Goal: Use online tool/utility: Utilize a website feature to perform a specific function

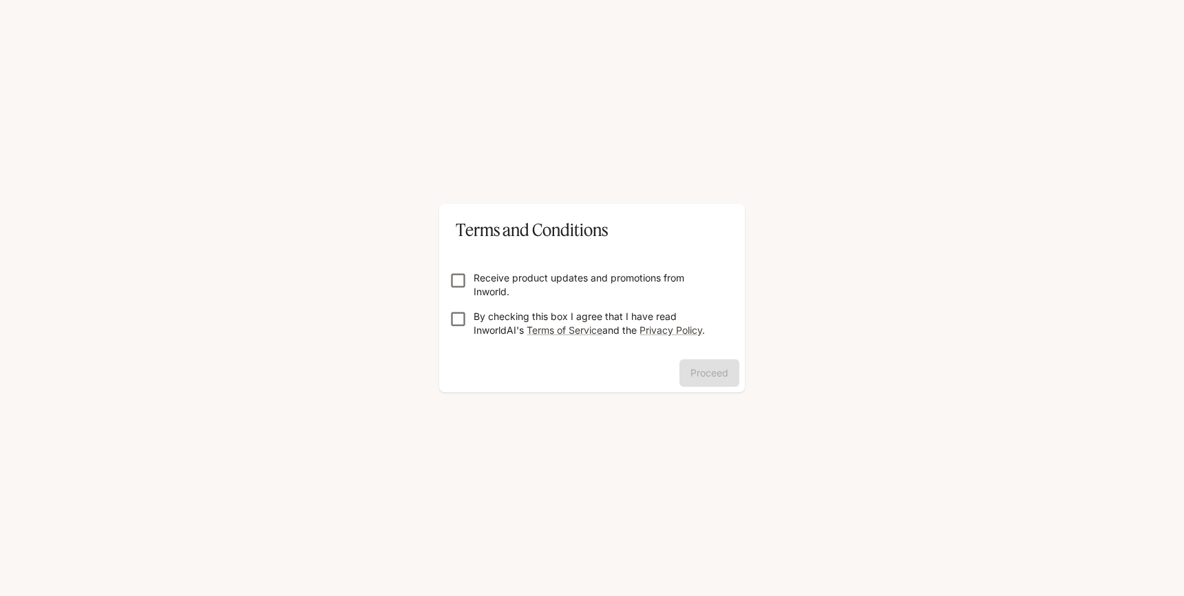
click at [487, 317] on p "By checking this box I agree that I have read InworldAI's Terms of Service and …" at bounding box center [597, 324] width 248 height 28
click at [488, 277] on p "Receive product updates and promotions from Inworld." at bounding box center [597, 285] width 248 height 28
click at [515, 281] on p "Receive product updates and promotions from Inworld." at bounding box center [597, 285] width 248 height 28
click at [694, 367] on button "Proceed" at bounding box center [709, 373] width 60 height 28
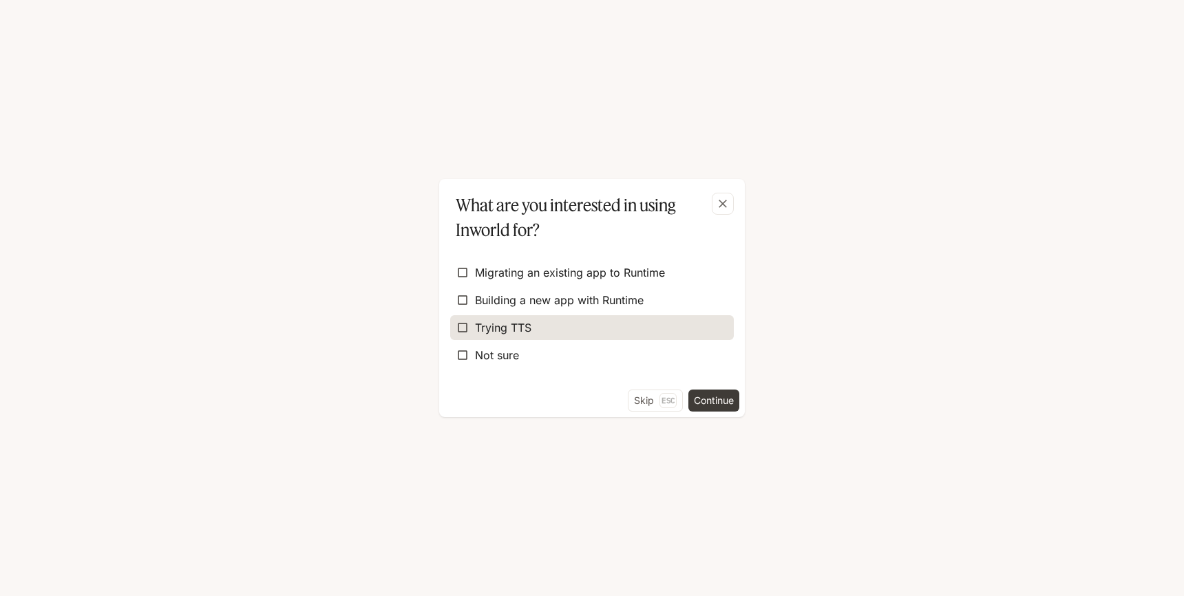
click at [638, 318] on label "Trying TTS" at bounding box center [592, 327] width 284 height 25
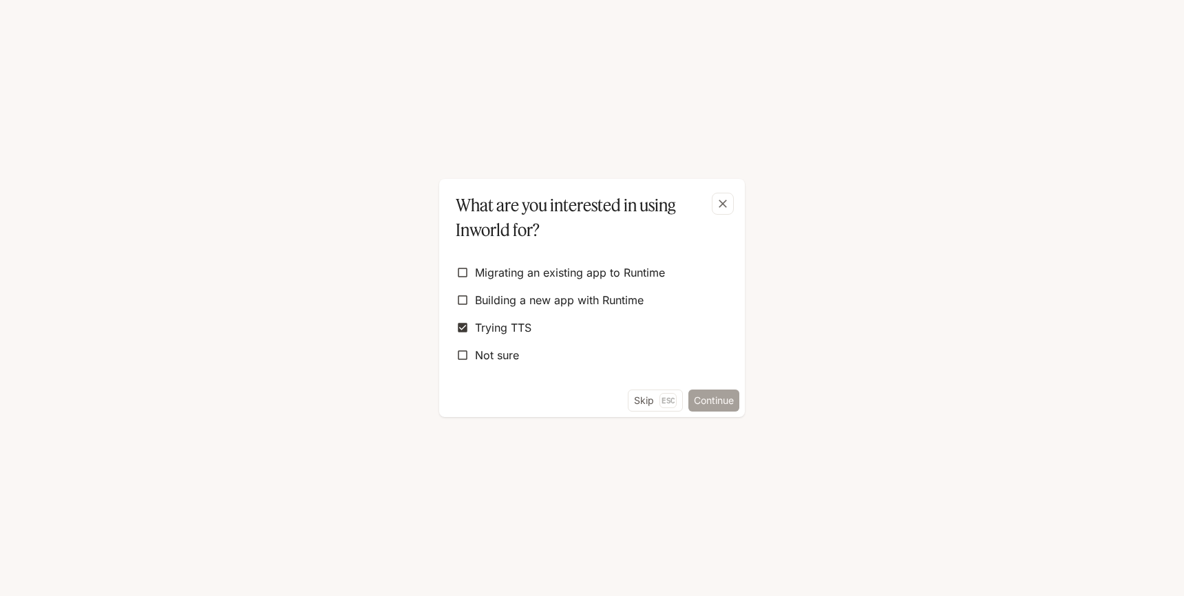
click at [732, 402] on button "Continue" at bounding box center [713, 401] width 51 height 22
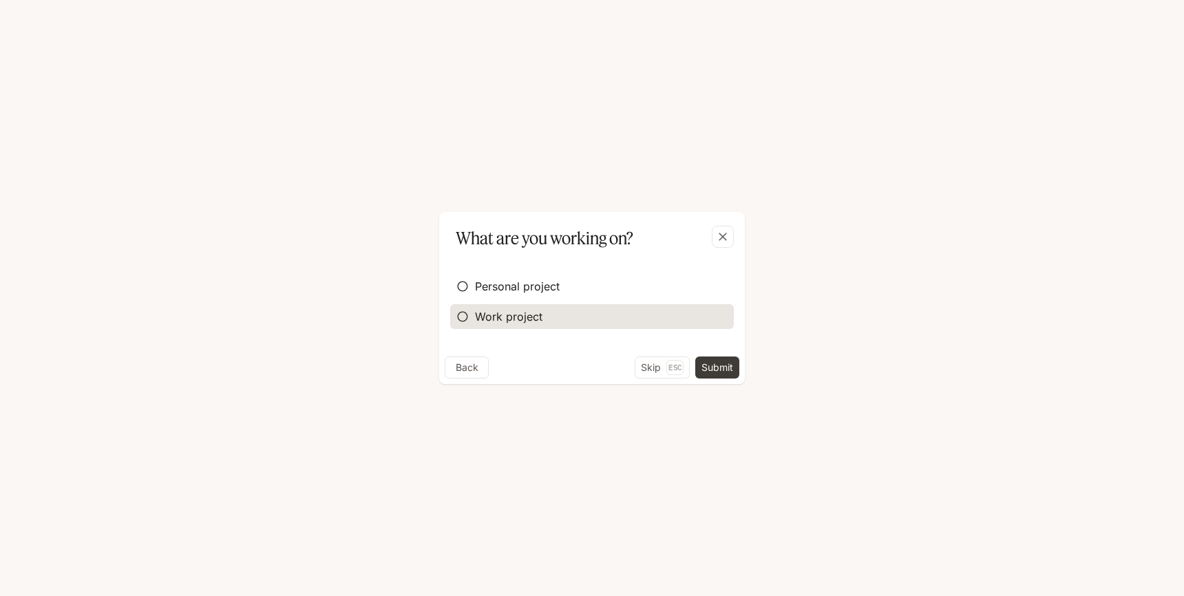
click at [525, 308] on label "Work project" at bounding box center [592, 316] width 284 height 25
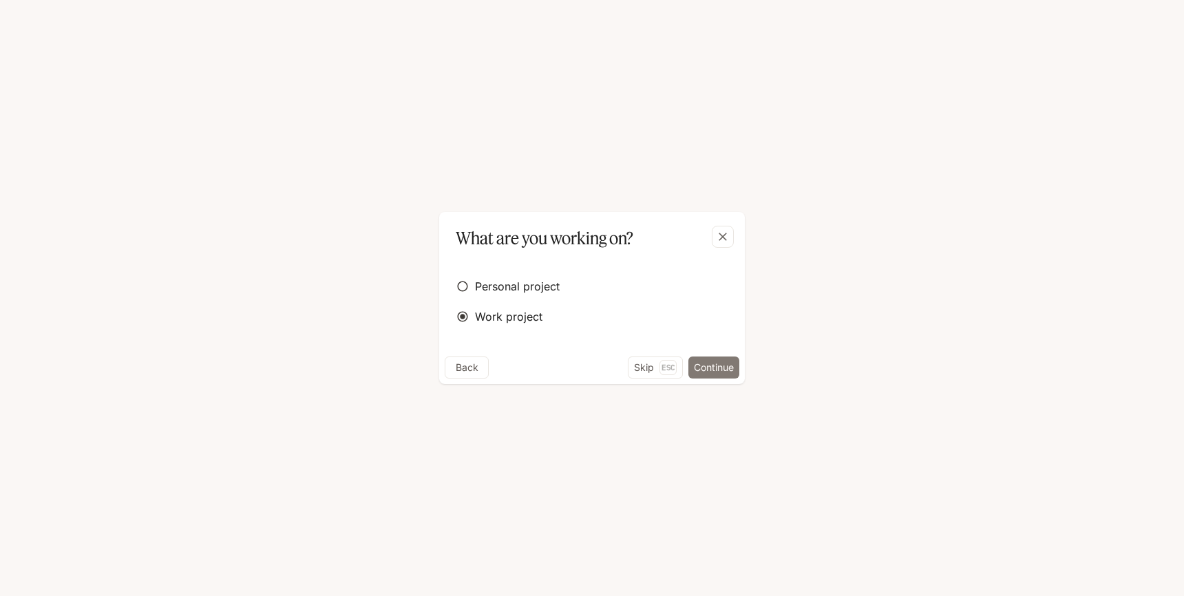
click at [725, 374] on button "Continue" at bounding box center [713, 367] width 51 height 22
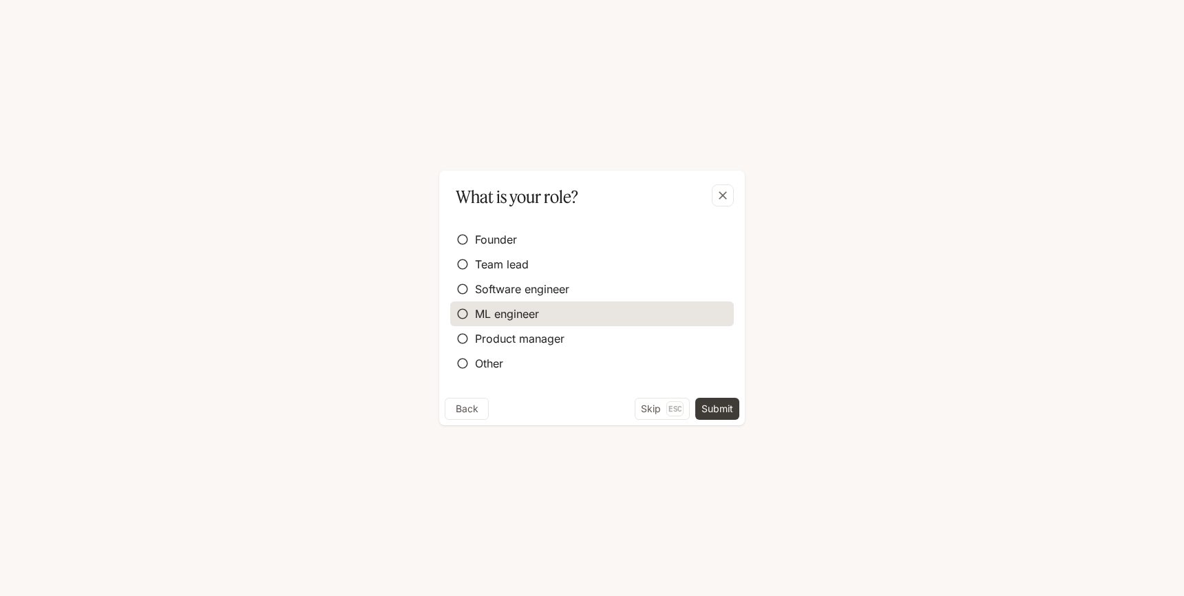
click at [579, 321] on label "ML engineer" at bounding box center [592, 313] width 284 height 25
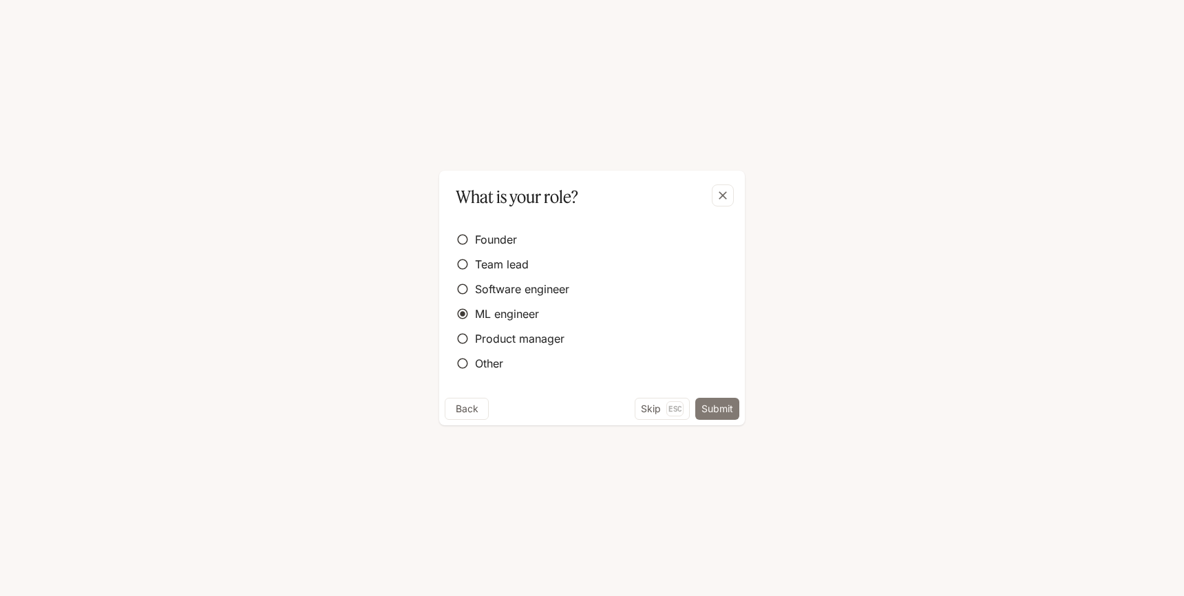
click at [728, 403] on button "Submit" at bounding box center [717, 409] width 44 height 22
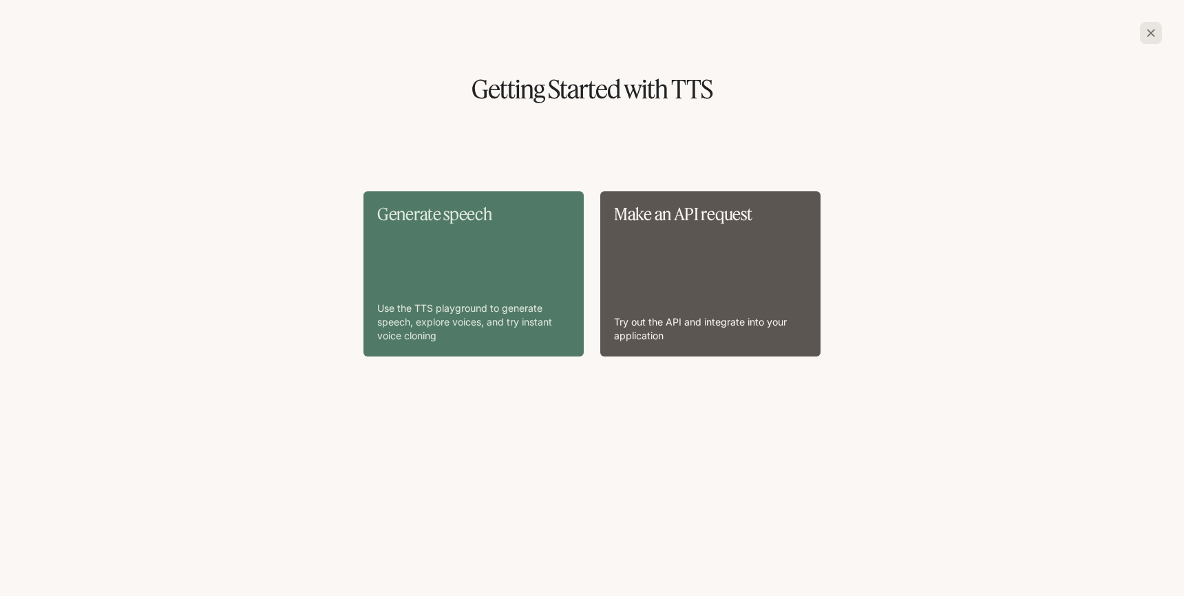
click at [403, 268] on div "Generate speech Use the TTS playground to generate speech, explore voices, and …" at bounding box center [473, 274] width 193 height 138
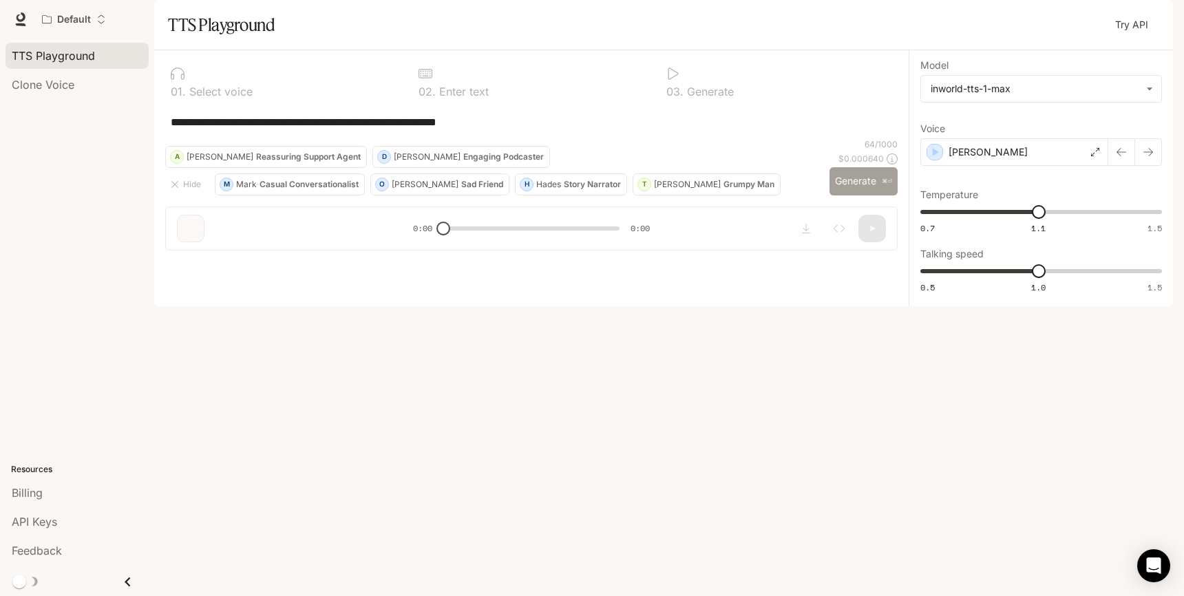
click at [866, 195] on button "Generate ⌘⏎" at bounding box center [863, 181] width 68 height 28
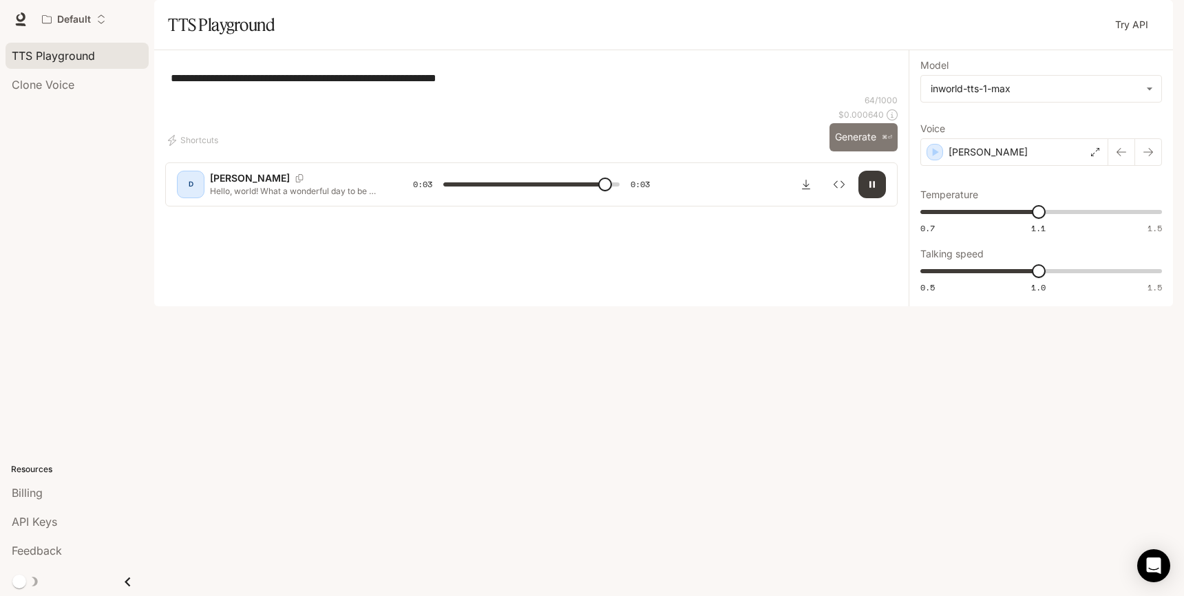
type input "*"
click at [972, 159] on p "[PERSON_NAME]" at bounding box center [987, 152] width 79 height 14
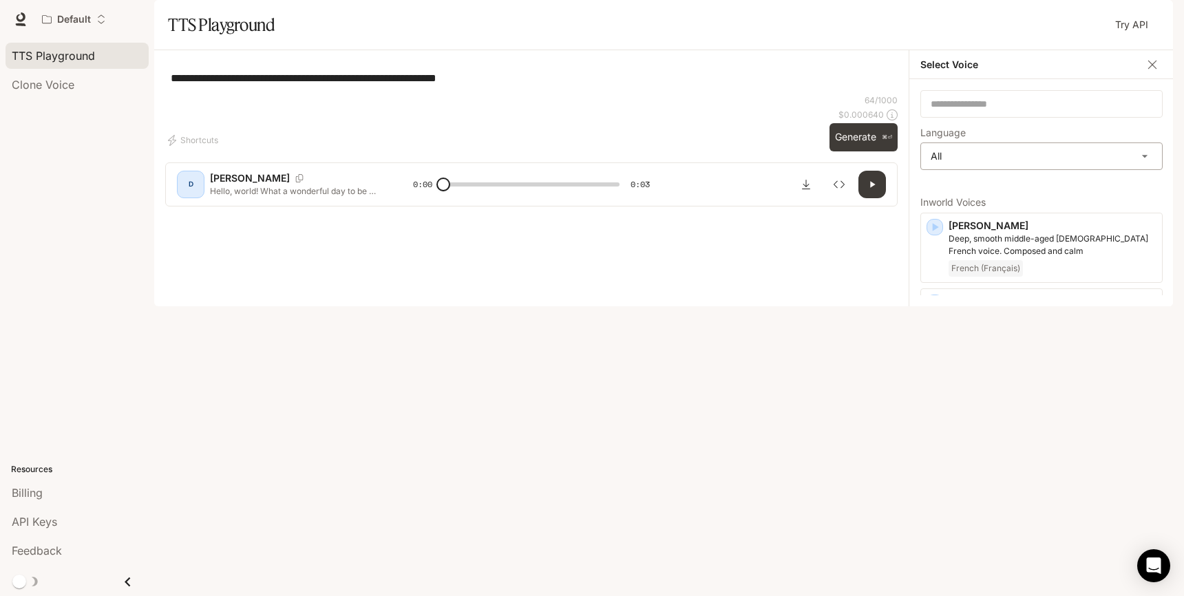
click at [970, 206] on body "**********" at bounding box center [592, 298] width 1184 height 596
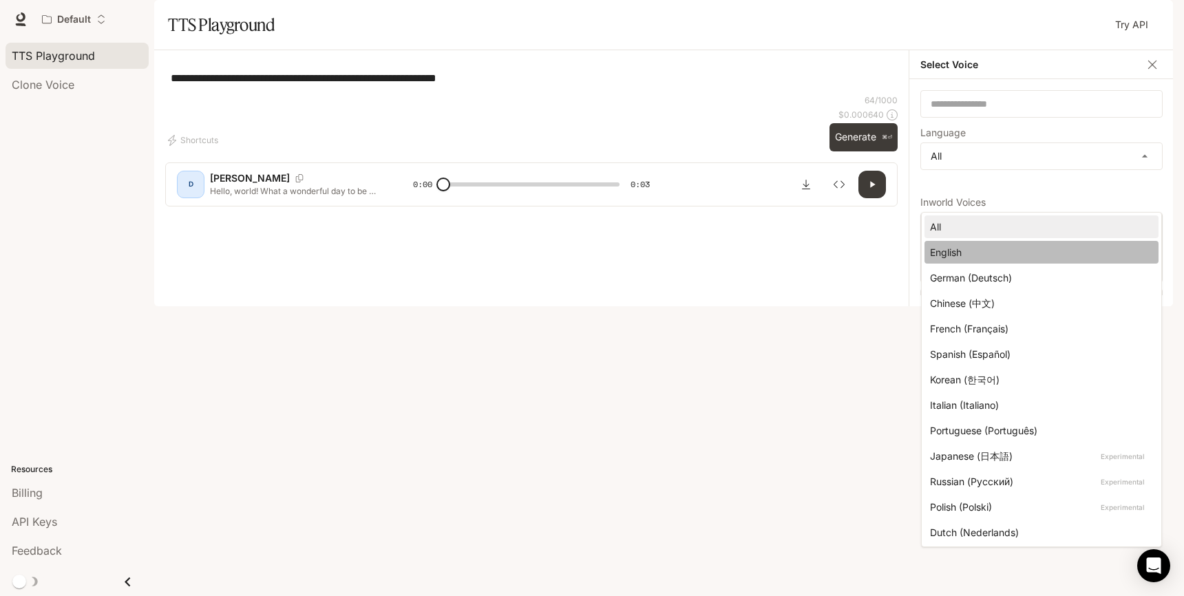
click at [964, 250] on div "English" at bounding box center [1038, 252] width 217 height 14
type input "*****"
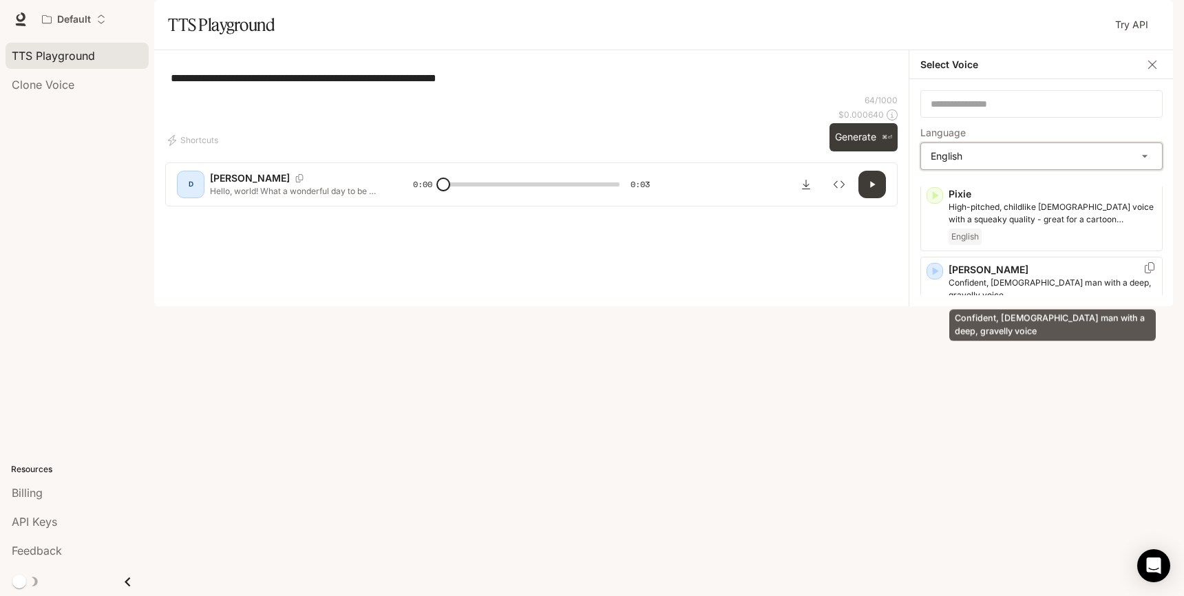
scroll to position [844, 0]
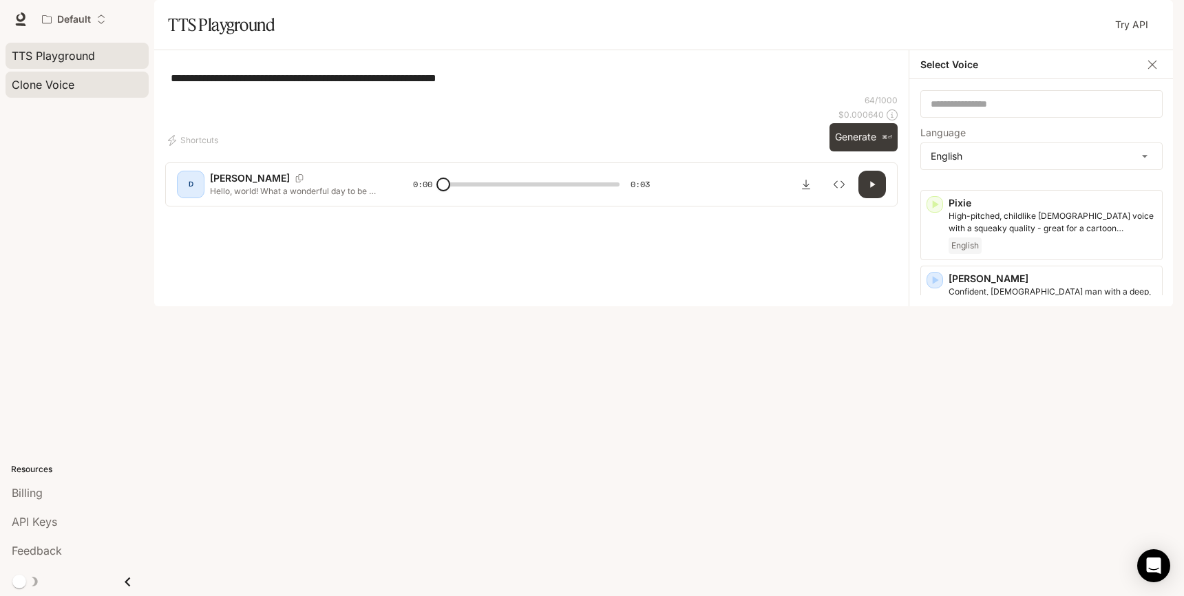
click at [63, 89] on span "Clone Voice" at bounding box center [43, 84] width 63 height 17
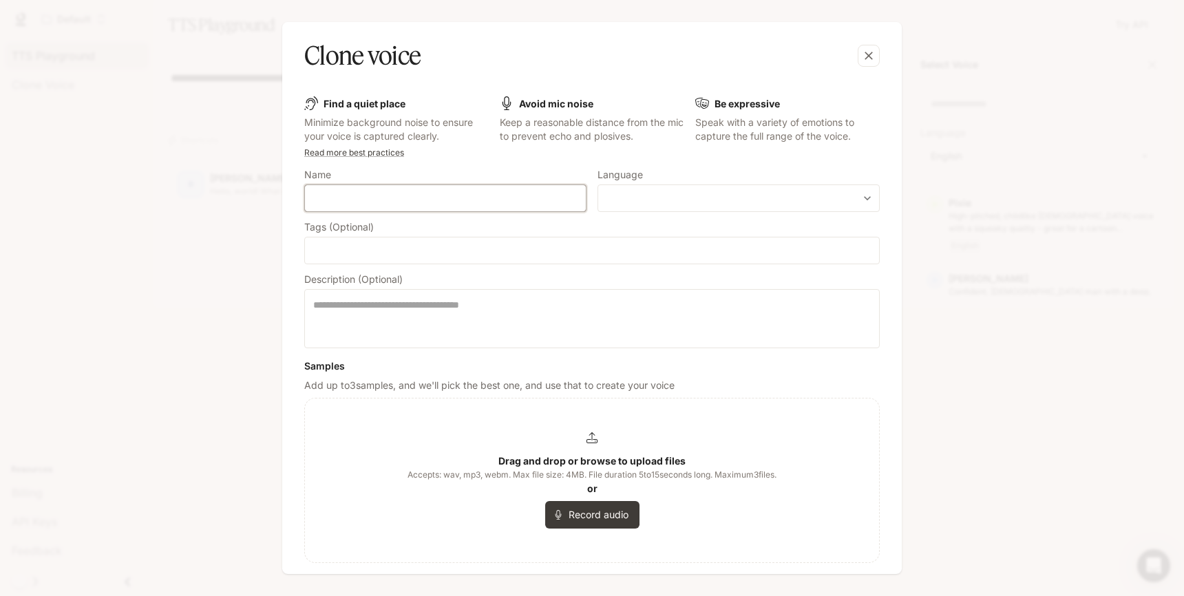
click at [319, 200] on input "text" at bounding box center [445, 198] width 281 height 14
type input "***"
click at [681, 209] on div "​ ​" at bounding box center [738, 198] width 282 height 28
click at [862, 198] on body "**********" at bounding box center [592, 298] width 1184 height 596
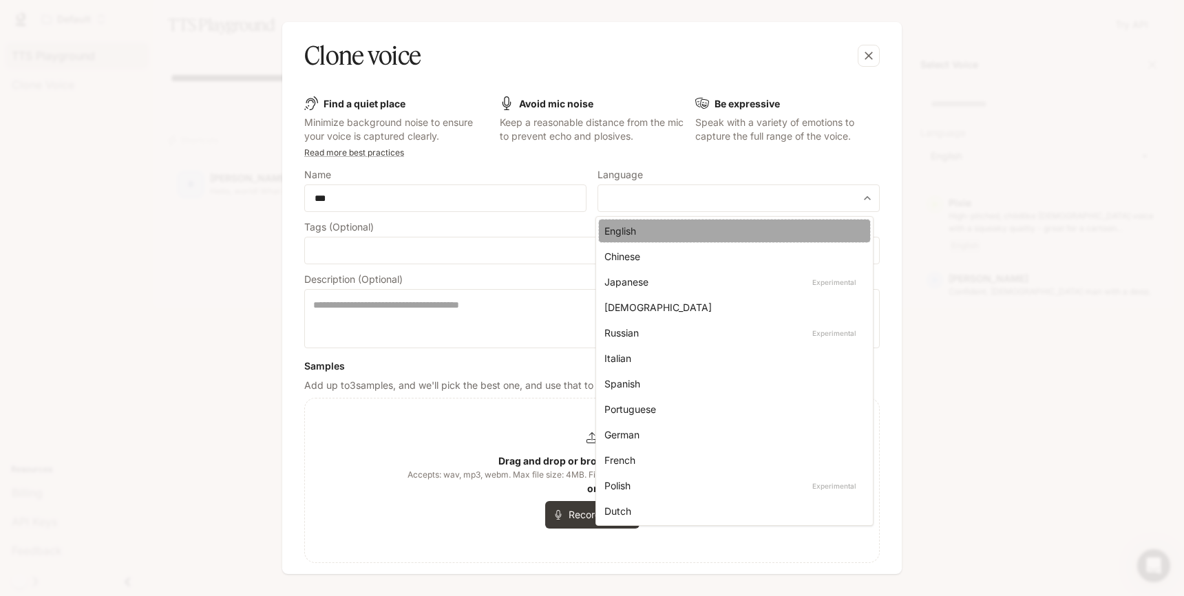
click at [727, 237] on div "English" at bounding box center [731, 231] width 255 height 14
type input "*****"
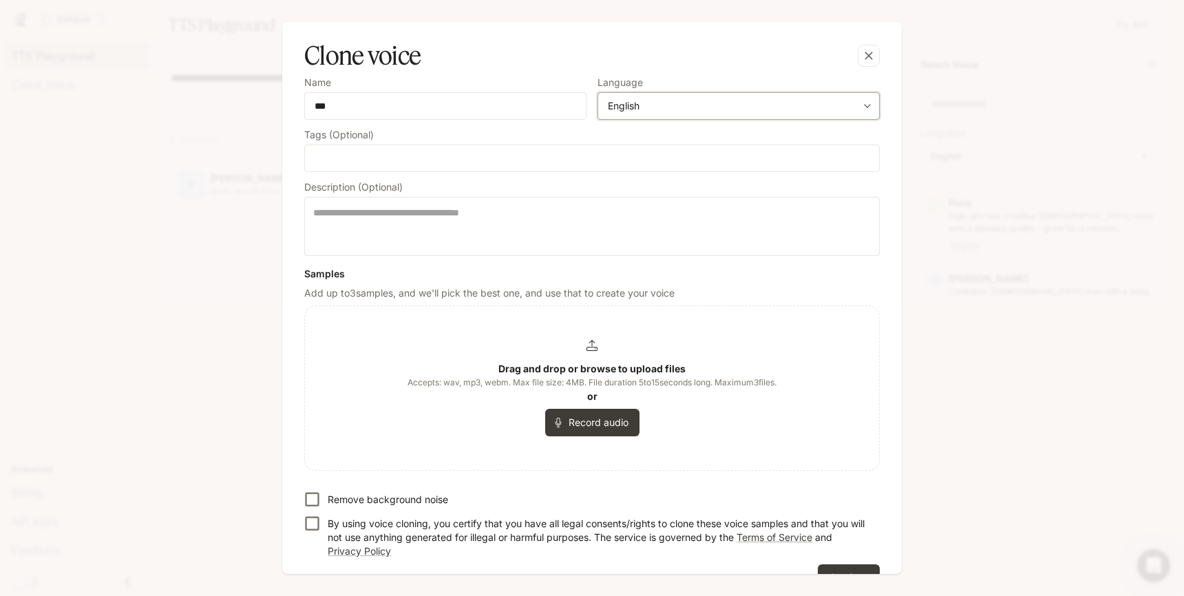
scroll to position [126, 0]
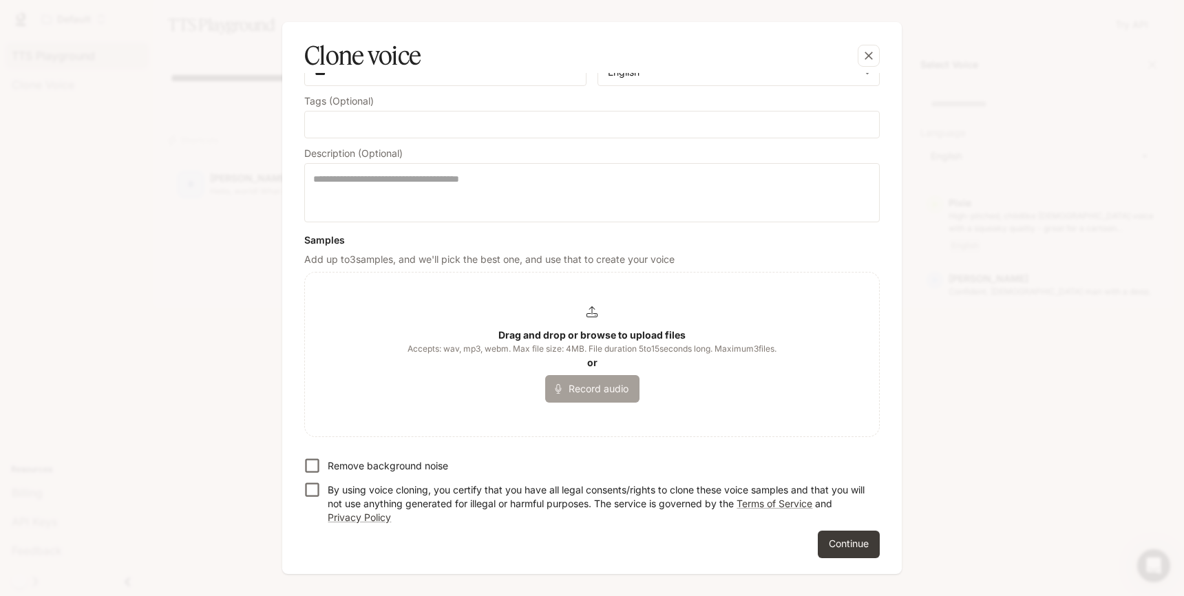
click at [591, 388] on button "Record audio" at bounding box center [592, 389] width 94 height 28
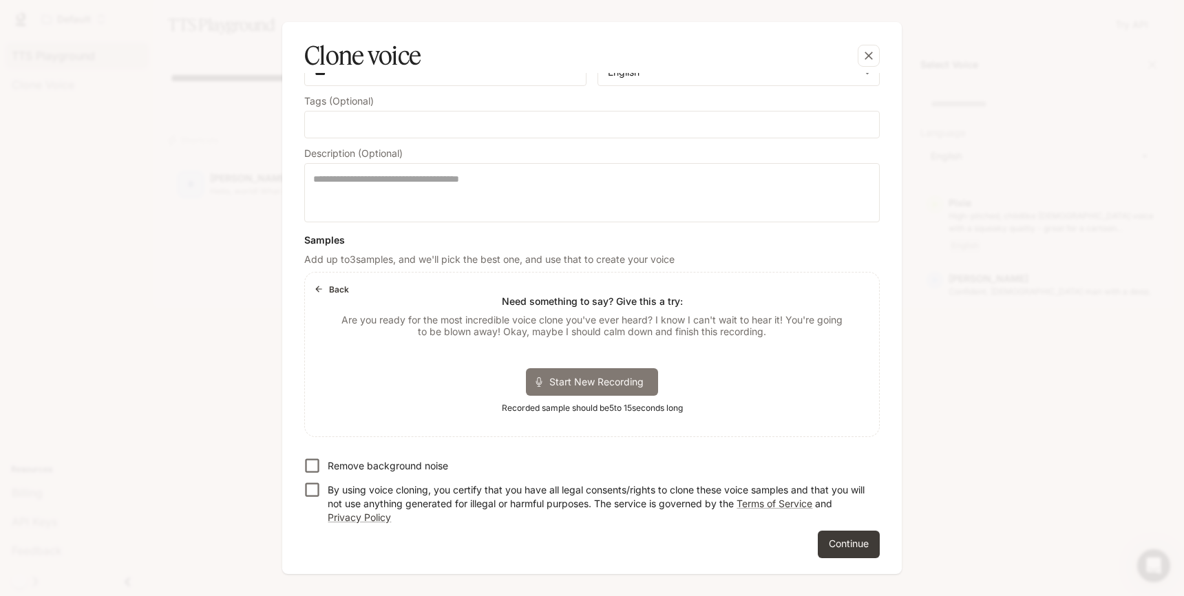
click at [579, 385] on span "Start New Recording" at bounding box center [600, 381] width 103 height 14
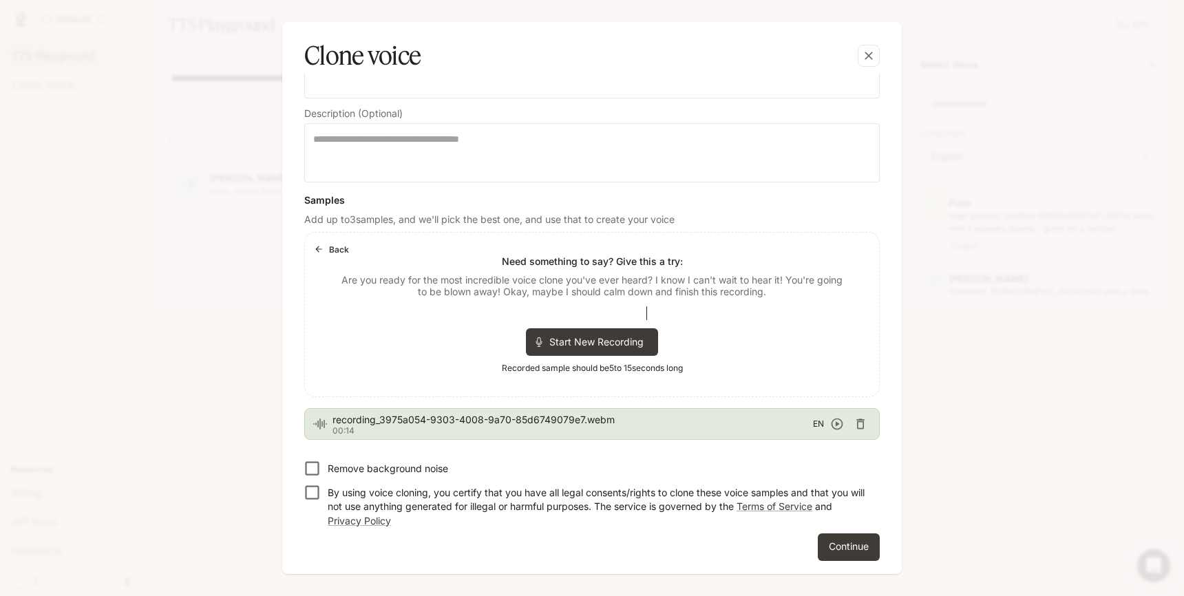
scroll to position [169, 0]
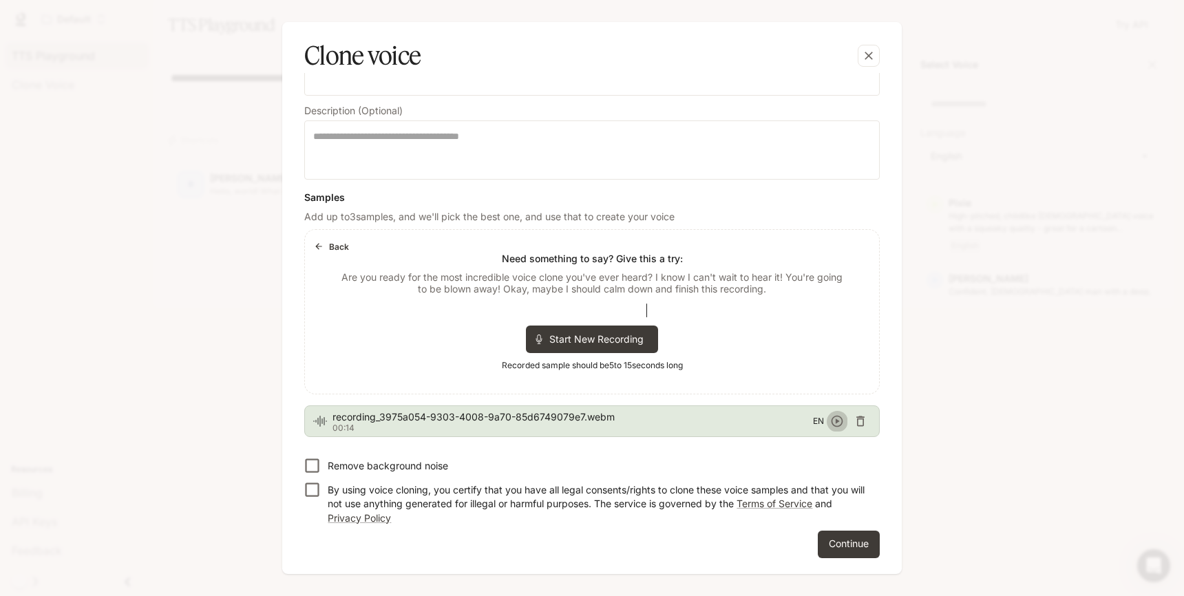
click at [830, 415] on icon "button" at bounding box center [837, 421] width 14 height 14
click at [857, 544] on button "Continue" at bounding box center [849, 545] width 62 height 28
click at [370, 489] on p "By using voice cloning, you certify that you have all legal consents/rights to …" at bounding box center [598, 503] width 541 height 41
click at [824, 537] on button "Continue" at bounding box center [849, 545] width 62 height 28
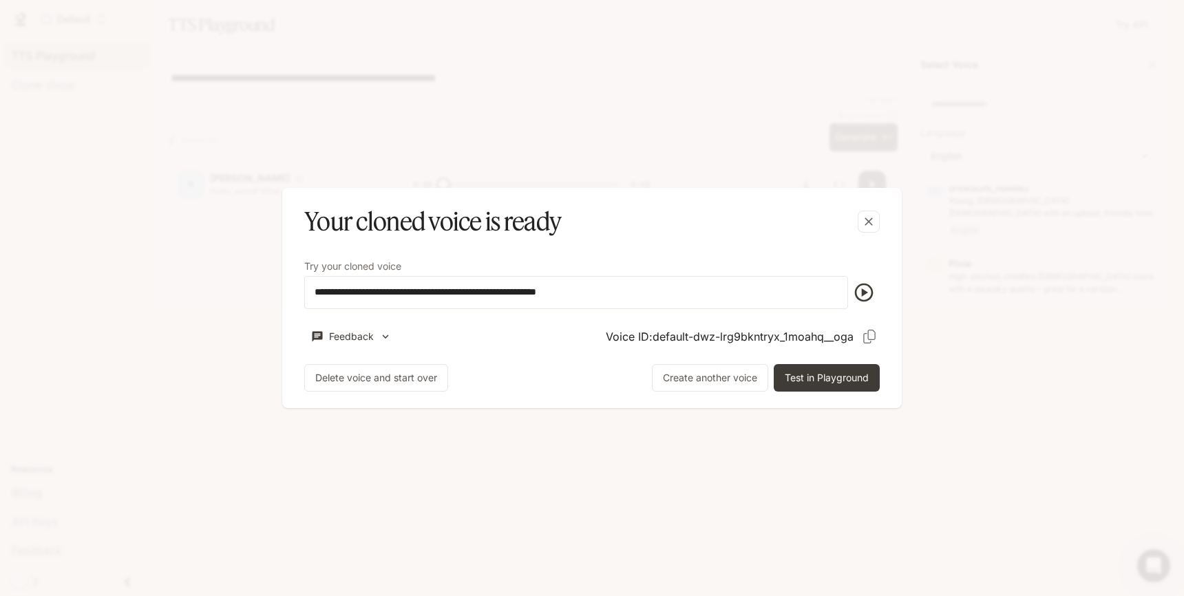
scroll to position [904, 0]
click at [860, 290] on icon "button" at bounding box center [864, 292] width 22 height 22
click at [800, 381] on button "Test in Playground" at bounding box center [827, 378] width 106 height 28
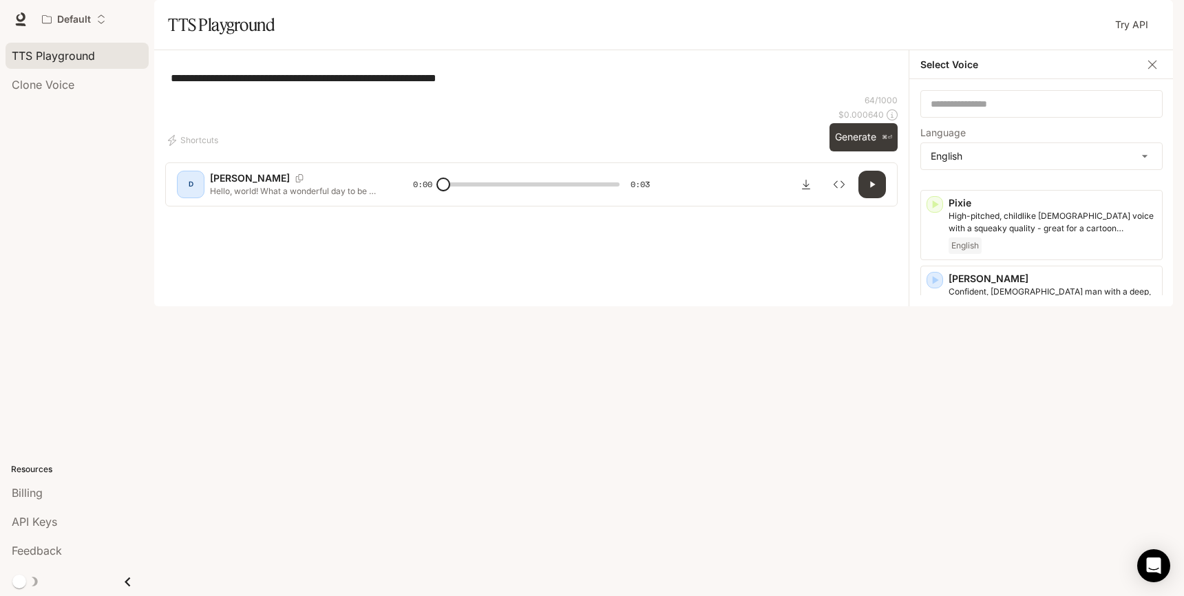
scroll to position [0, 0]
click at [1037, 222] on p "Oga" at bounding box center [1052, 215] width 208 height 14
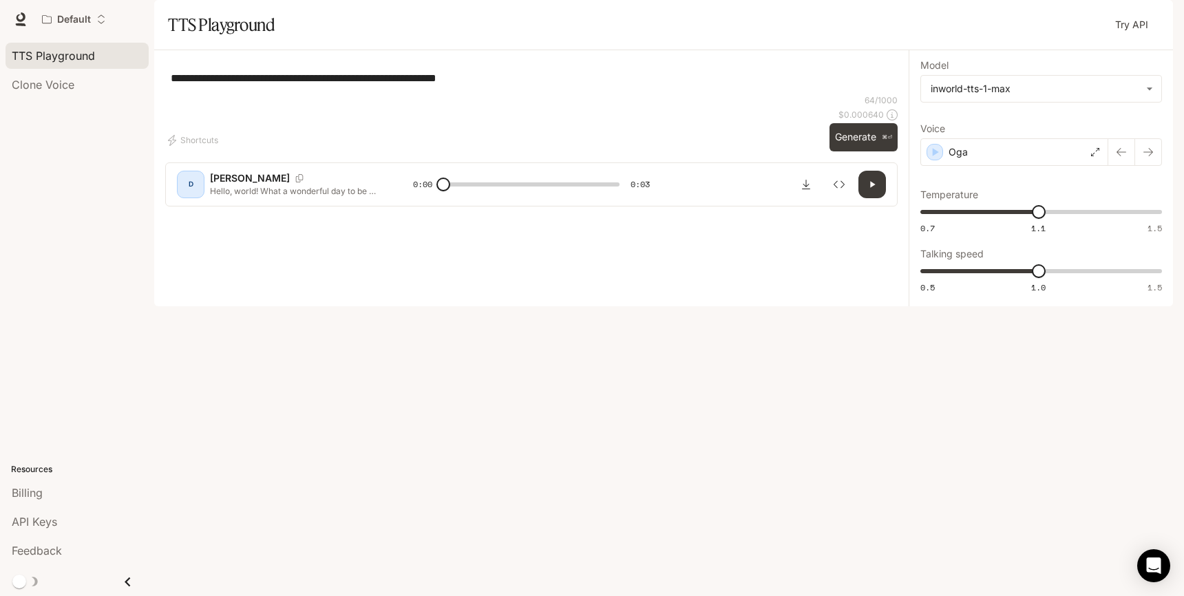
click at [538, 86] on textarea "**********" at bounding box center [531, 78] width 721 height 16
drag, startPoint x: 627, startPoint y: 111, endPoint x: 92, endPoint y: 105, distance: 535.5
click at [154, 105] on main "**********" at bounding box center [663, 153] width 1019 height 306
type textarea "**********"
